Goal: Task Accomplishment & Management: Use online tool/utility

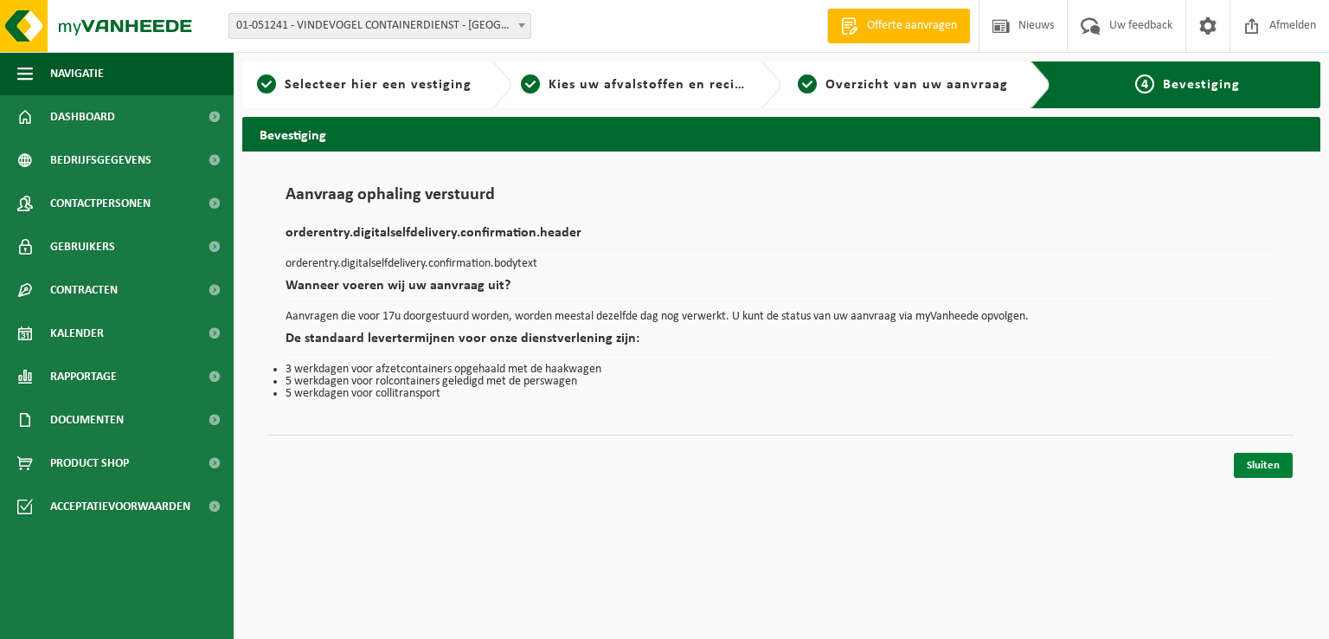
click at [1281, 466] on link "Sluiten" at bounding box center [1263, 465] width 59 height 25
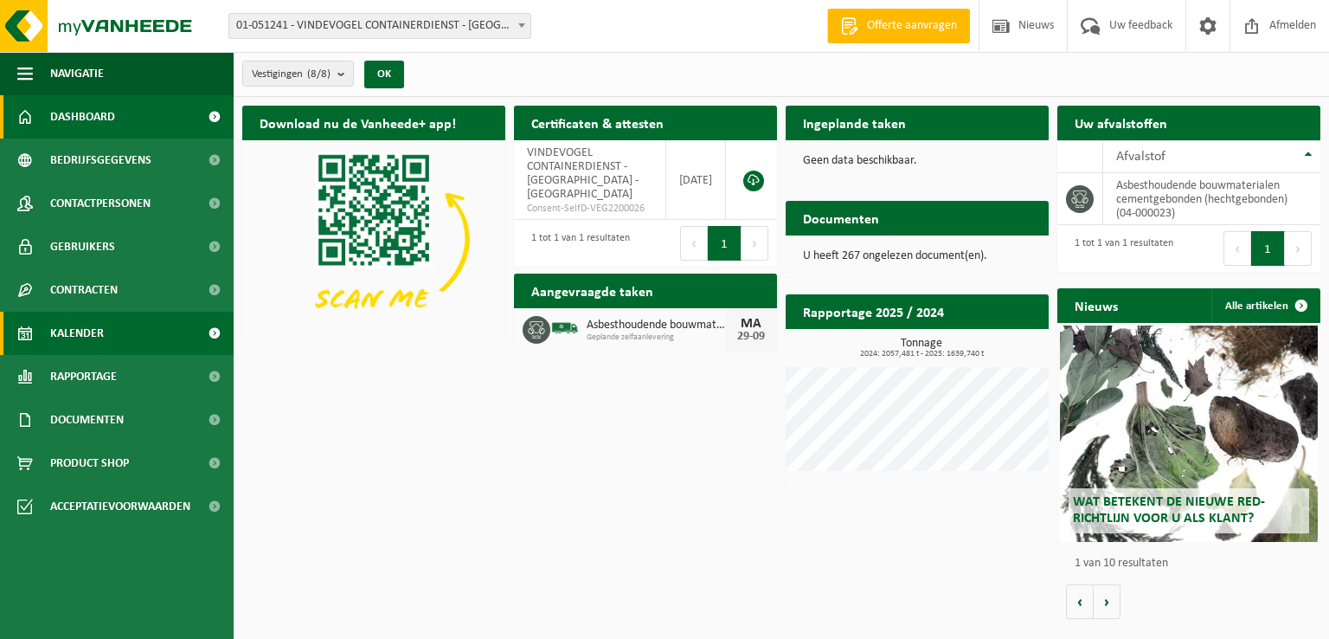
click at [80, 337] on span "Kalender" at bounding box center [77, 332] width 54 height 43
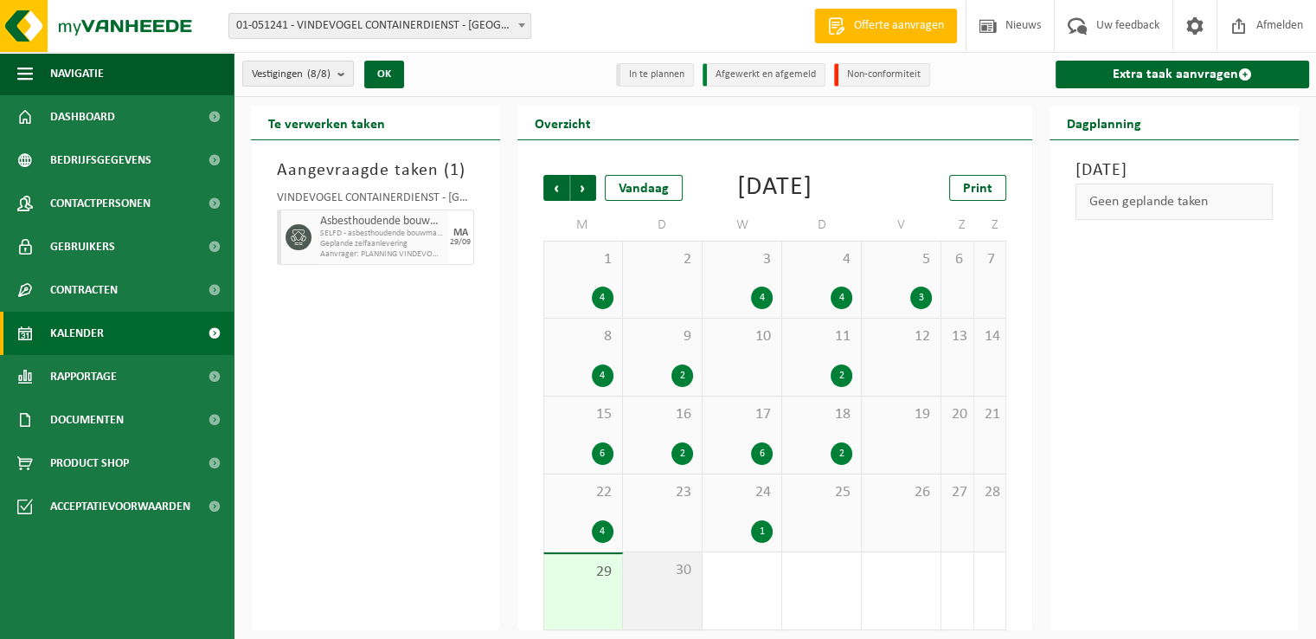
scroll to position [34, 0]
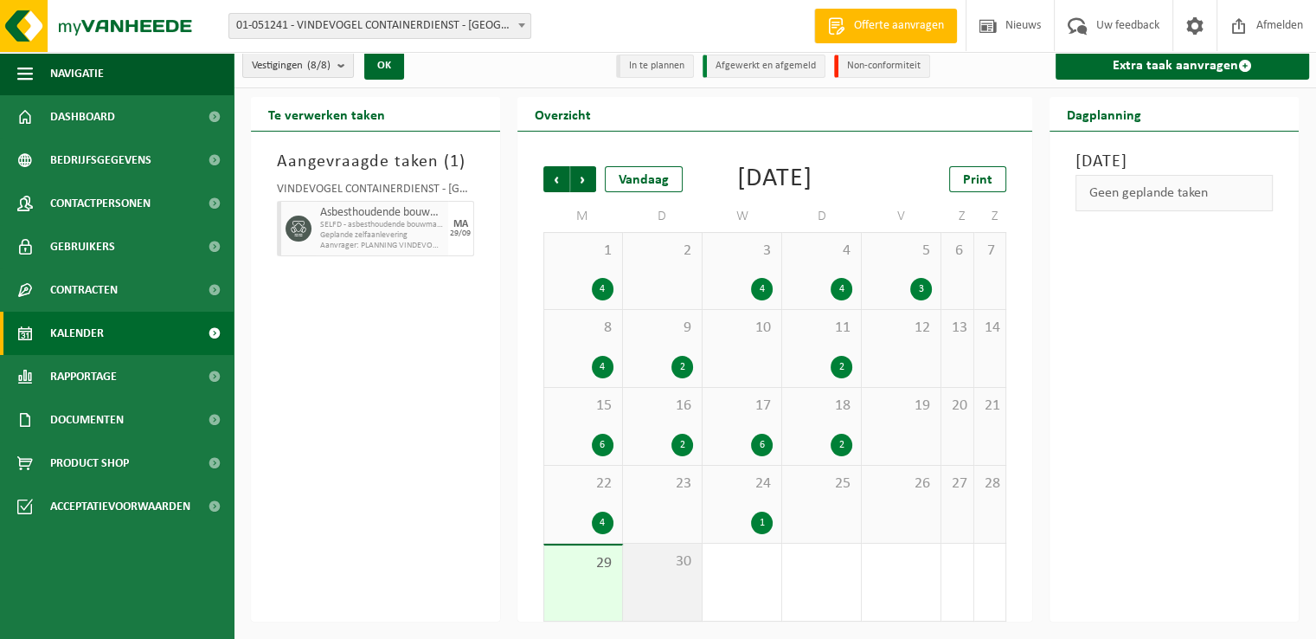
click at [669, 575] on div "30" at bounding box center [662, 581] width 79 height 77
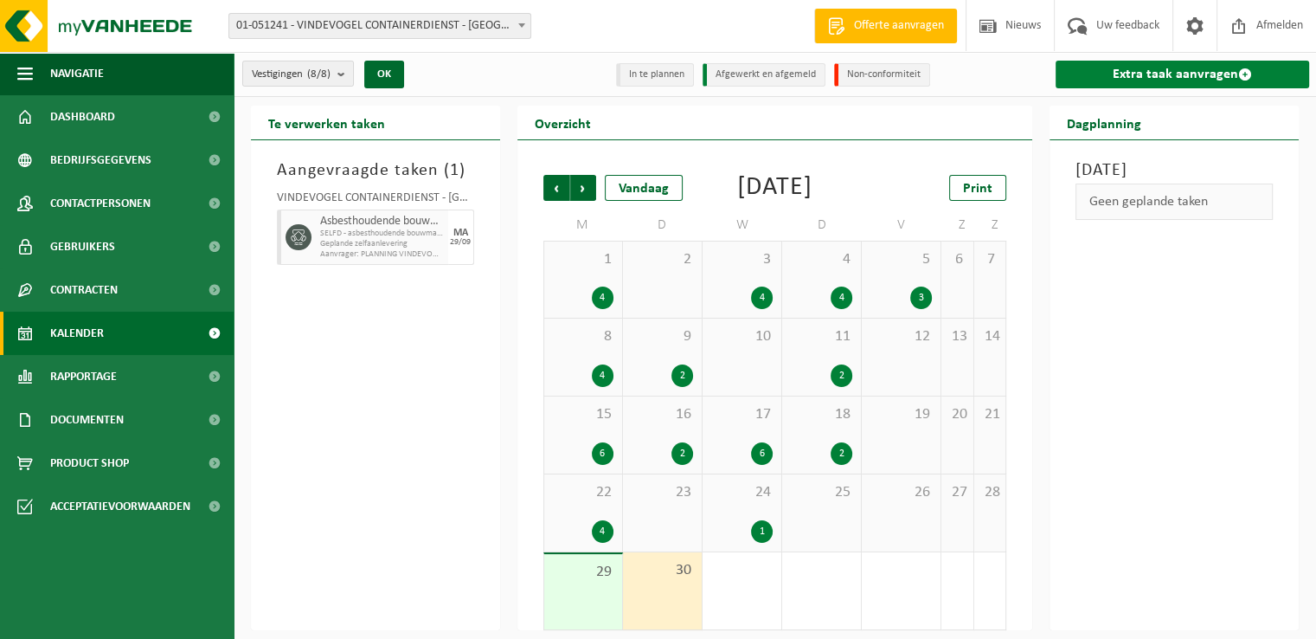
click at [1185, 74] on link "Extra taak aanvragen" at bounding box center [1183, 75] width 254 height 28
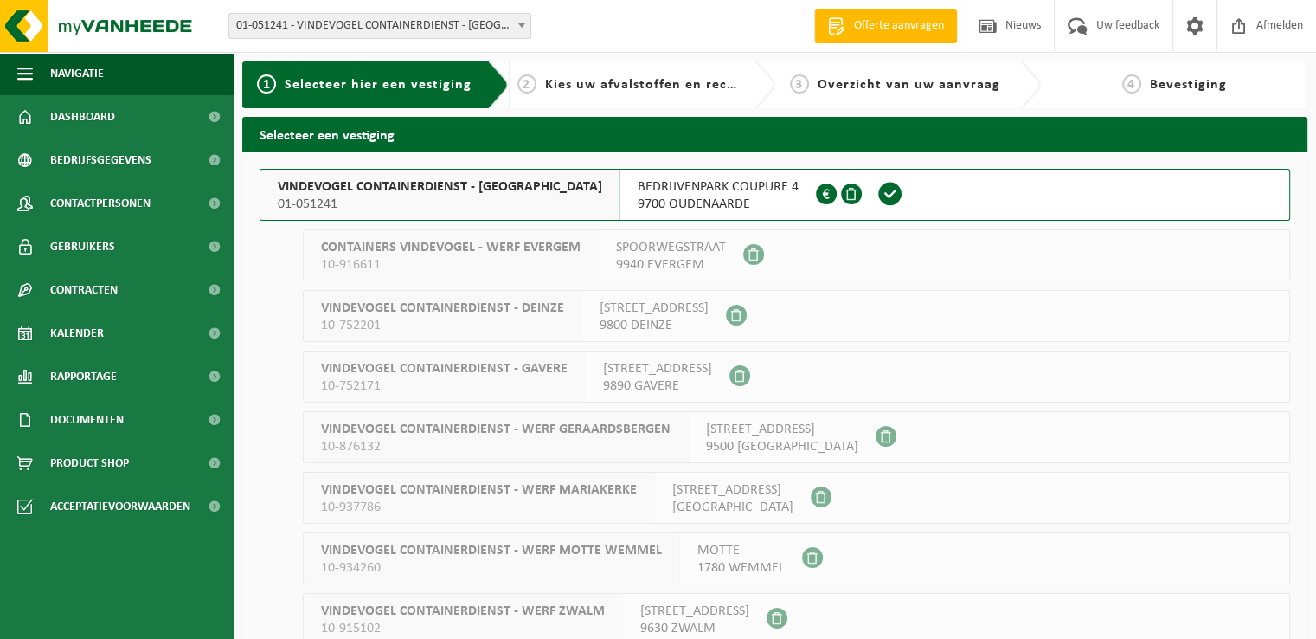
click at [688, 202] on span "9700 OUDENAARDE" at bounding box center [718, 204] width 161 height 17
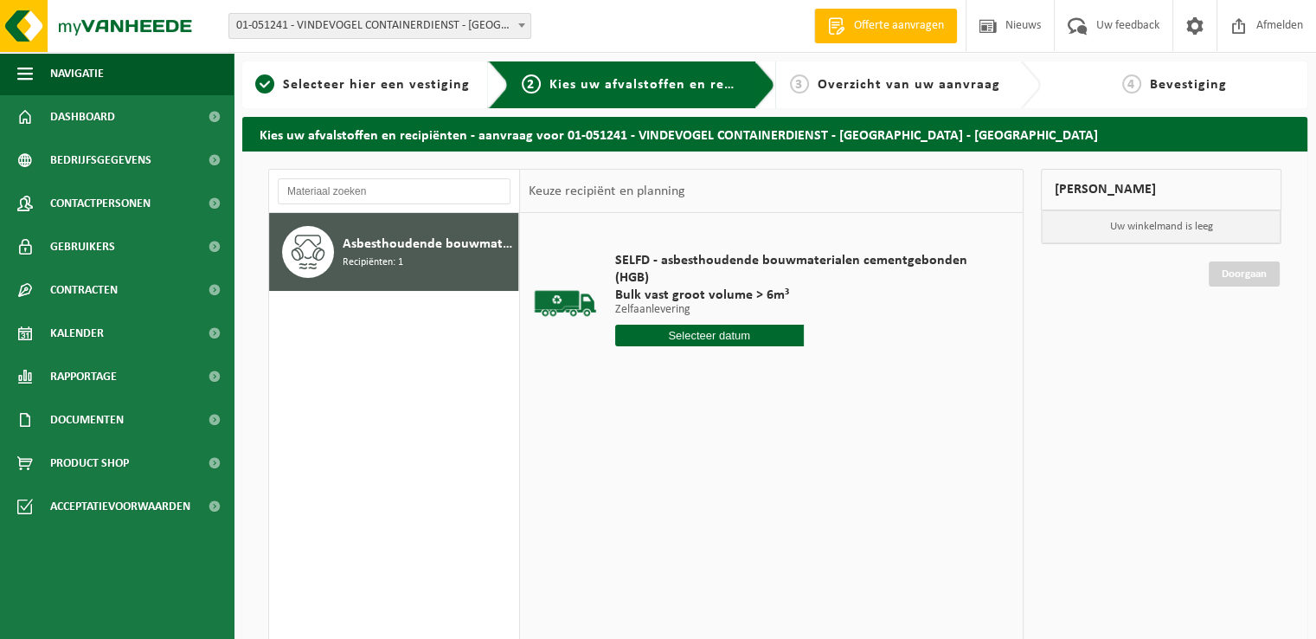
click at [735, 338] on input "text" at bounding box center [709, 335] width 189 height 22
click at [662, 543] on div "30" at bounding box center [661, 544] width 30 height 28
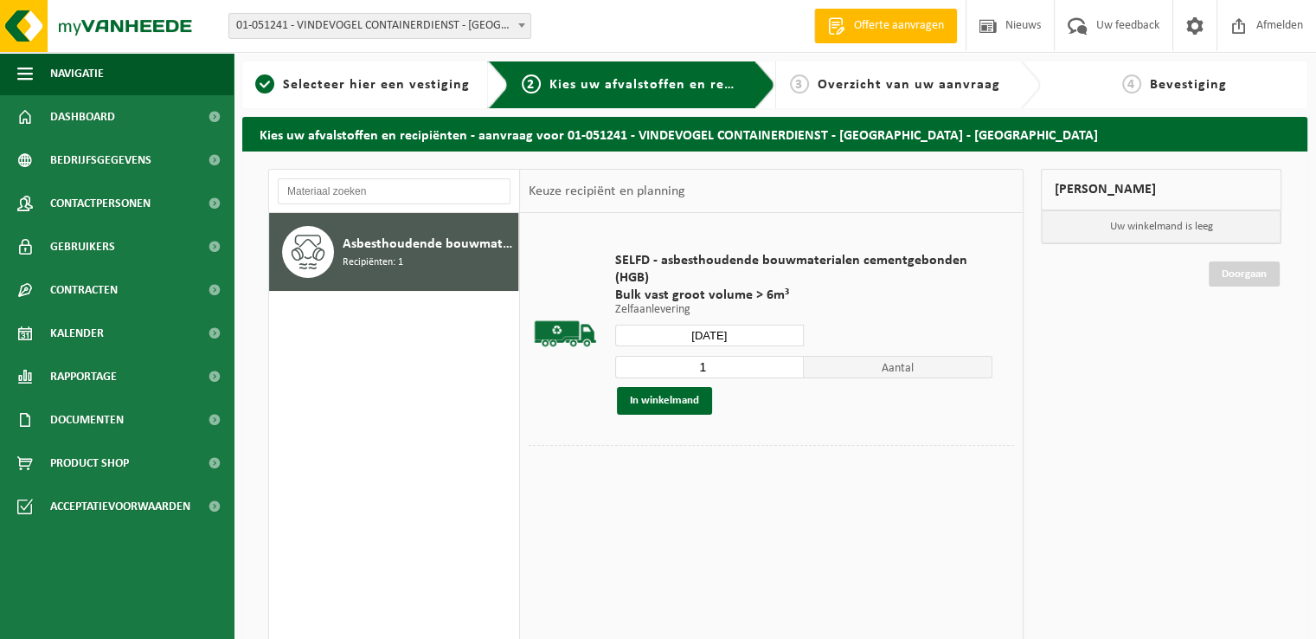
type input "Van [DATE]"
click at [709, 374] on input "1" at bounding box center [709, 367] width 189 height 22
type input "4"
click at [703, 396] on button "In winkelmand" at bounding box center [664, 401] width 95 height 28
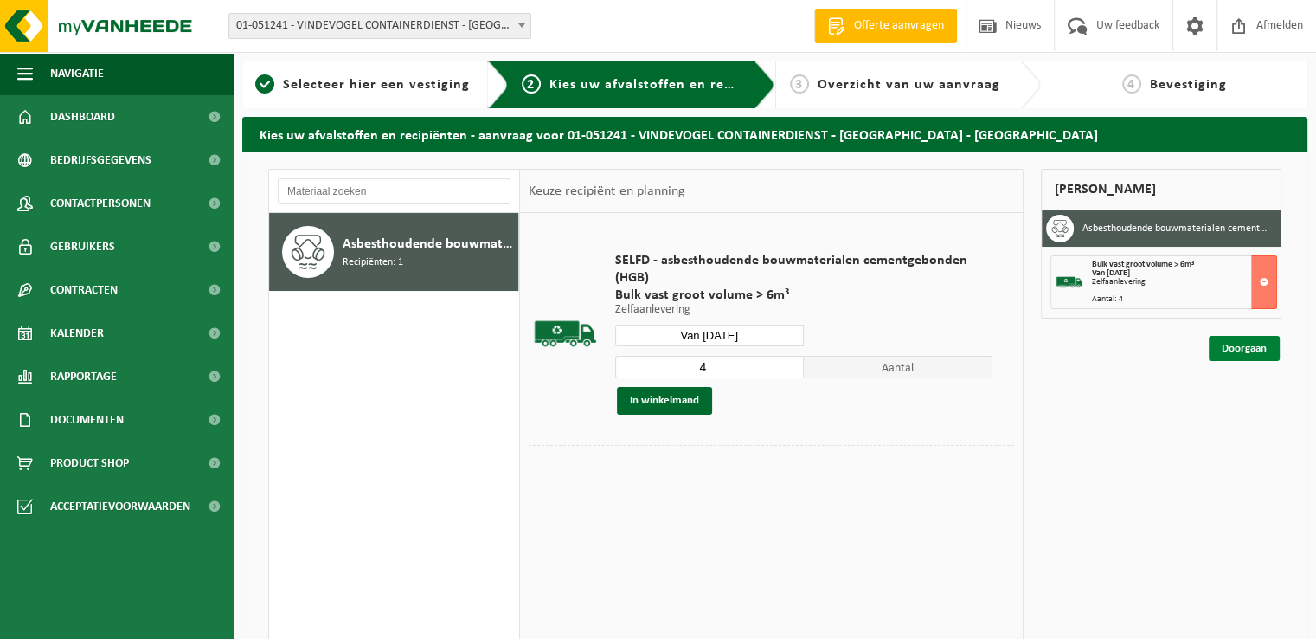
click at [1242, 350] on link "Doorgaan" at bounding box center [1244, 348] width 71 height 25
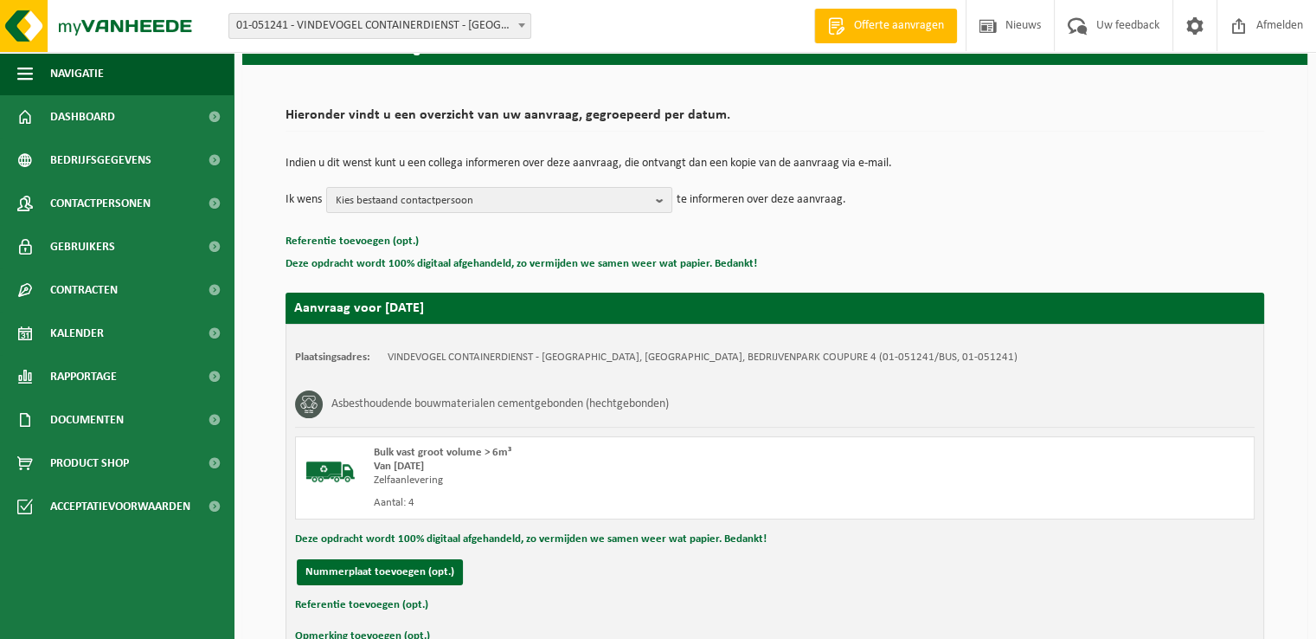
scroll to position [190, 0]
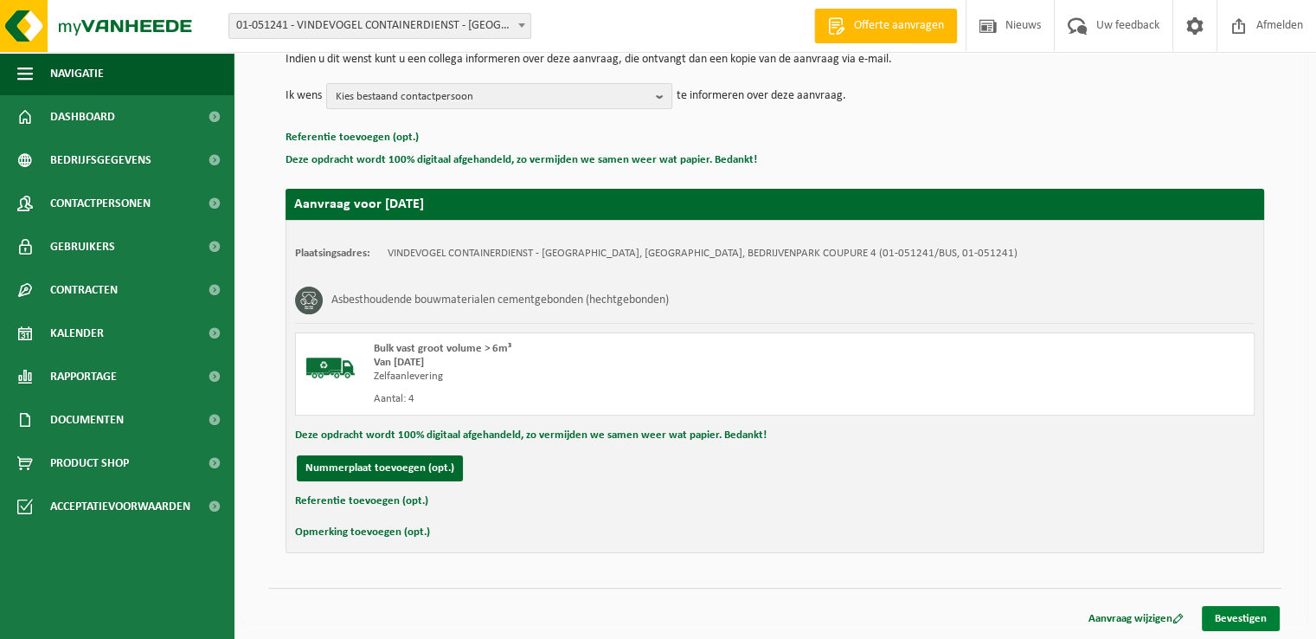
click at [1238, 615] on link "Bevestigen" at bounding box center [1241, 618] width 78 height 25
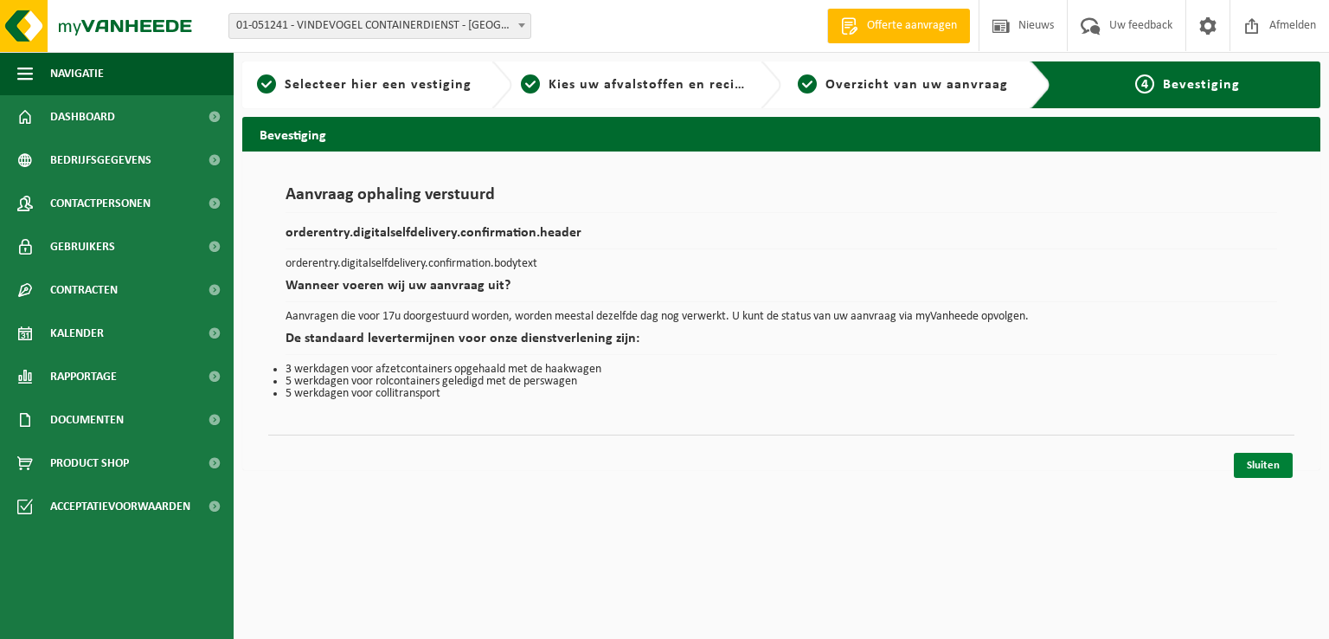
click at [1277, 465] on link "Sluiten" at bounding box center [1263, 465] width 59 height 25
